Goal: Task Accomplishment & Management: Manage account settings

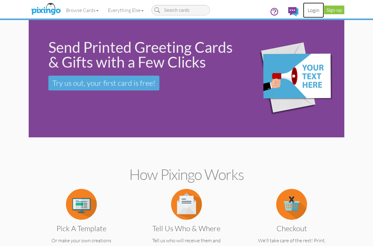
click at [314, 10] on link "Login" at bounding box center [313, 9] width 21 height 15
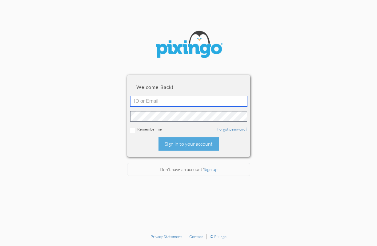
type input "5724"
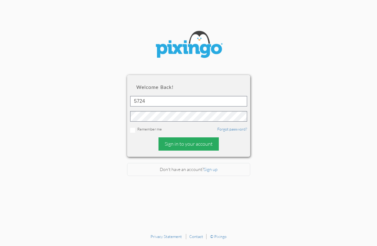
click at [196, 145] on div "Sign in to your account" at bounding box center [189, 143] width 60 height 13
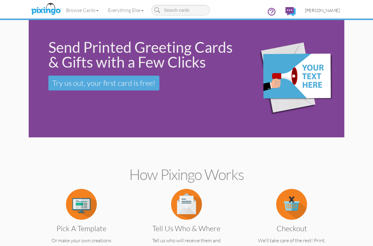
click at [328, 10] on span "[PERSON_NAME]" at bounding box center [322, 10] width 35 height 5
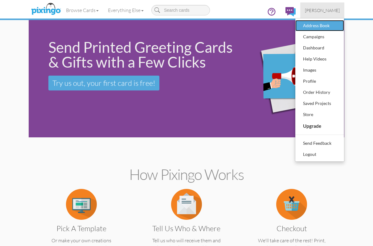
click at [321, 25] on div "Address Book" at bounding box center [319, 25] width 36 height 9
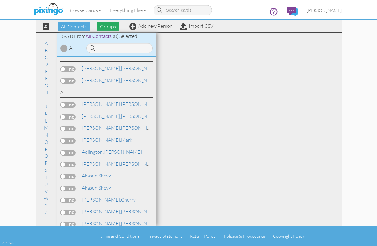
click at [107, 27] on span "Groups" at bounding box center [108, 26] width 22 height 9
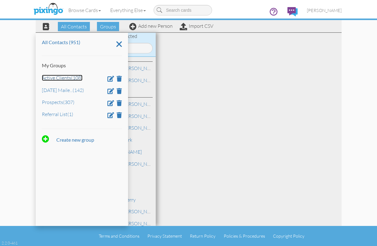
click at [60, 77] on link "Active Clients (108)" at bounding box center [62, 78] width 41 height 6
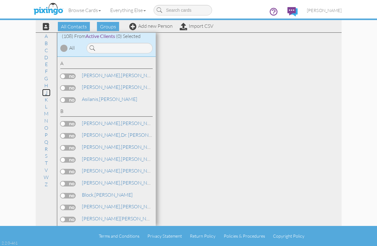
click at [48, 92] on link "J" at bounding box center [46, 92] width 8 height 7
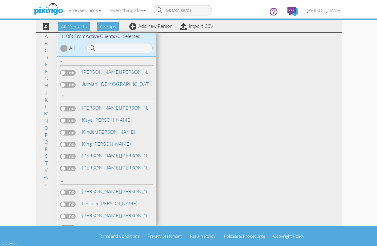
click at [102, 155] on link "Klayman, David" at bounding box center [120, 155] width 79 height 7
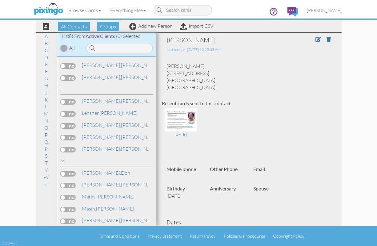
scroll to position [656, 0]
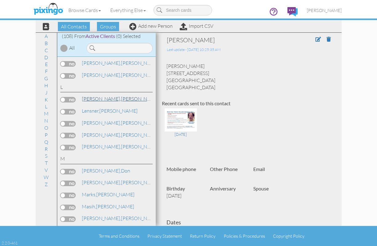
click at [94, 96] on span "[PERSON_NAME]," at bounding box center [101, 99] width 39 height 6
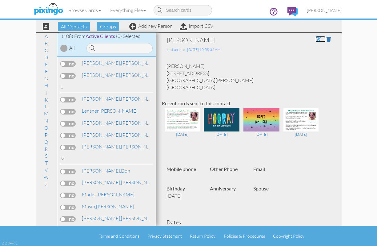
click at [316, 38] on span at bounding box center [319, 39] width 6 height 5
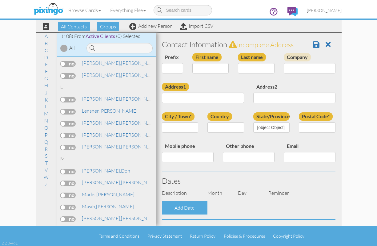
type input "[PERSON_NAME]"
type input "Larimore"
type input "[STREET_ADDRESS]"
type input "Fort Calhoun"
type input "58023"
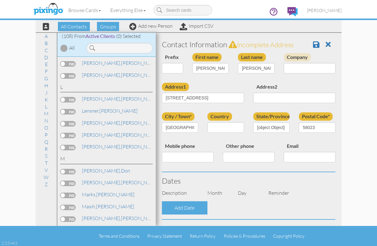
select select "object:3733"
select select "object:3978"
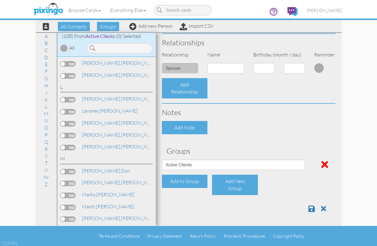
scroll to position [216, 0]
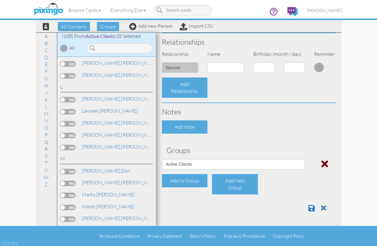
click at [322, 162] on span at bounding box center [325, 164] width 7 height 10
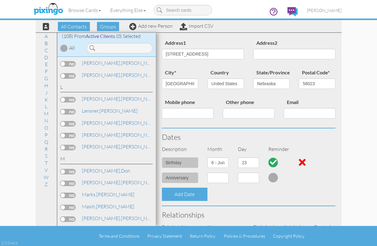
scroll to position [0, 0]
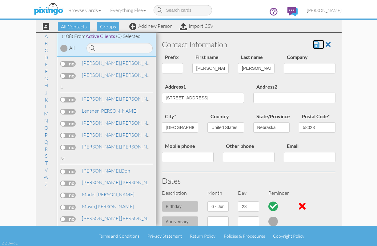
click at [313, 44] on span at bounding box center [316, 44] width 6 height 7
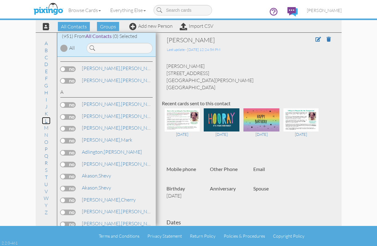
click at [46, 121] on link "L" at bounding box center [46, 120] width 9 height 7
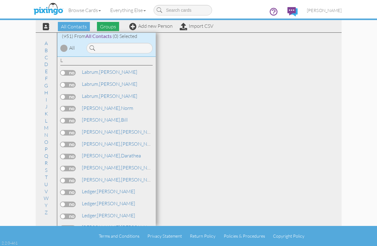
click at [109, 26] on span "Groups" at bounding box center [108, 26] width 22 height 9
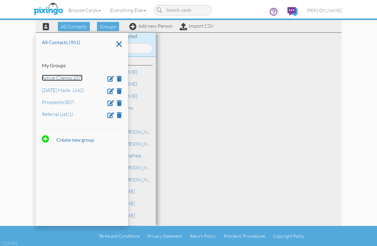
click at [62, 78] on link "Active Clients (107)" at bounding box center [62, 78] width 41 height 6
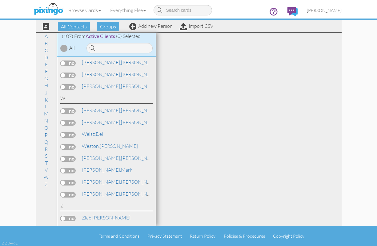
scroll to position [1373, 0]
click at [46, 105] on link "L" at bounding box center [46, 106] width 9 height 7
click at [46, 106] on link "L" at bounding box center [46, 106] width 9 height 7
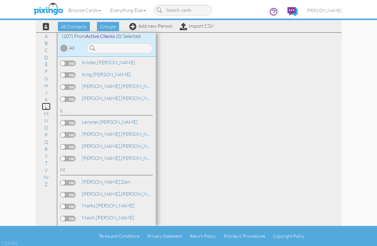
scroll to position [664, 0]
